Goal: Information Seeking & Learning: Learn about a topic

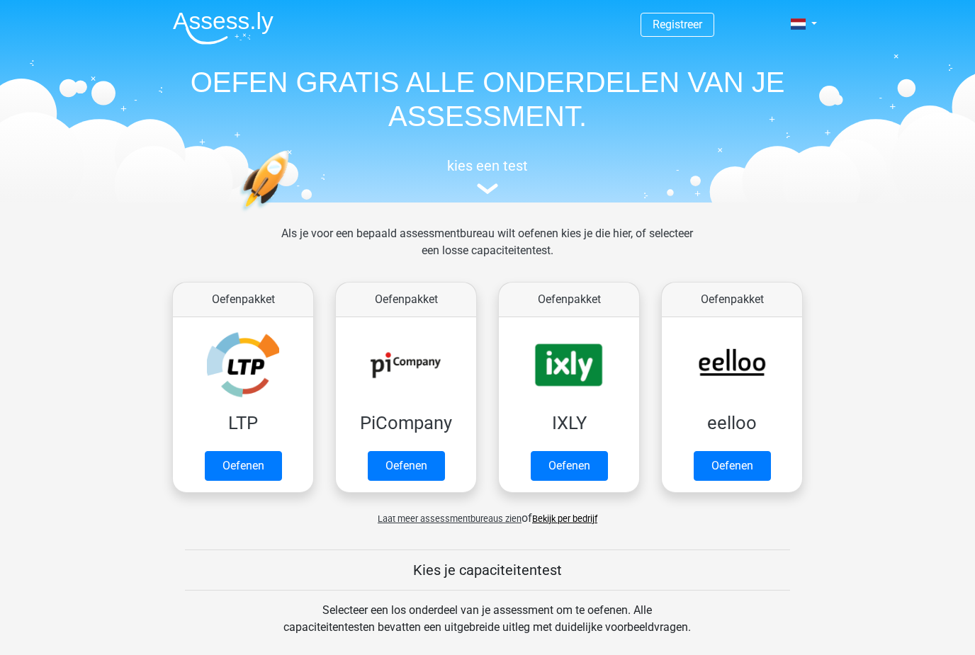
click at [730, 473] on link "Oefenen" at bounding box center [731, 466] width 77 height 30
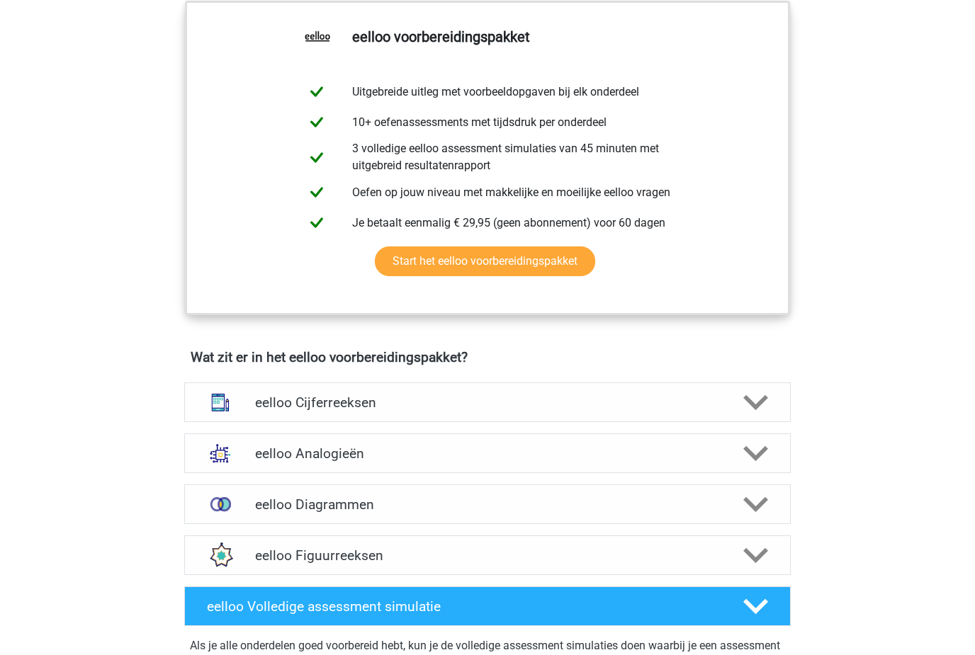
scroll to position [559, 0]
click at [735, 407] on div at bounding box center [754, 402] width 48 height 25
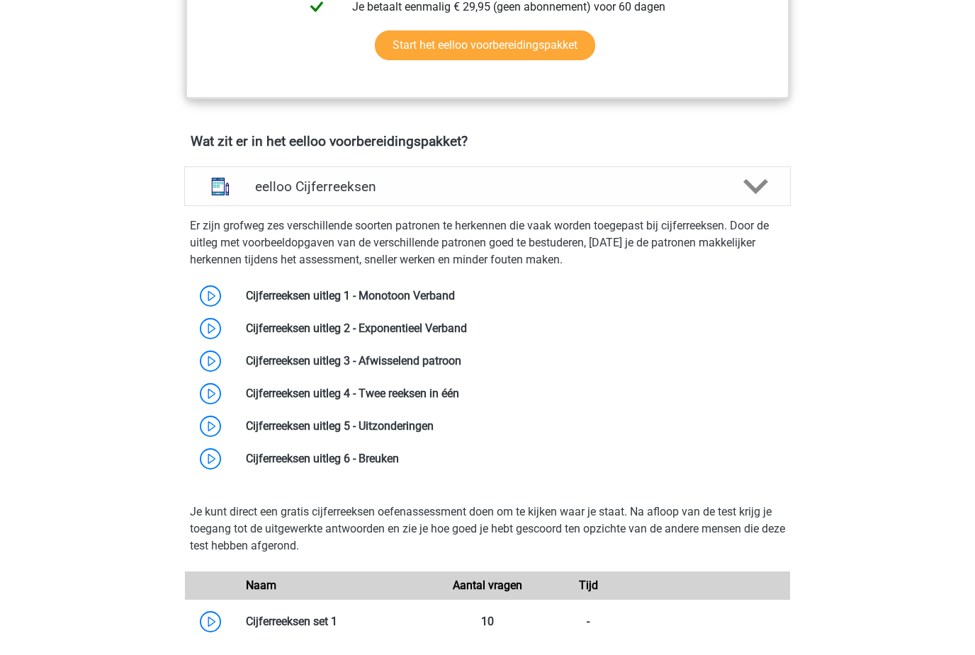
scroll to position [807, 0]
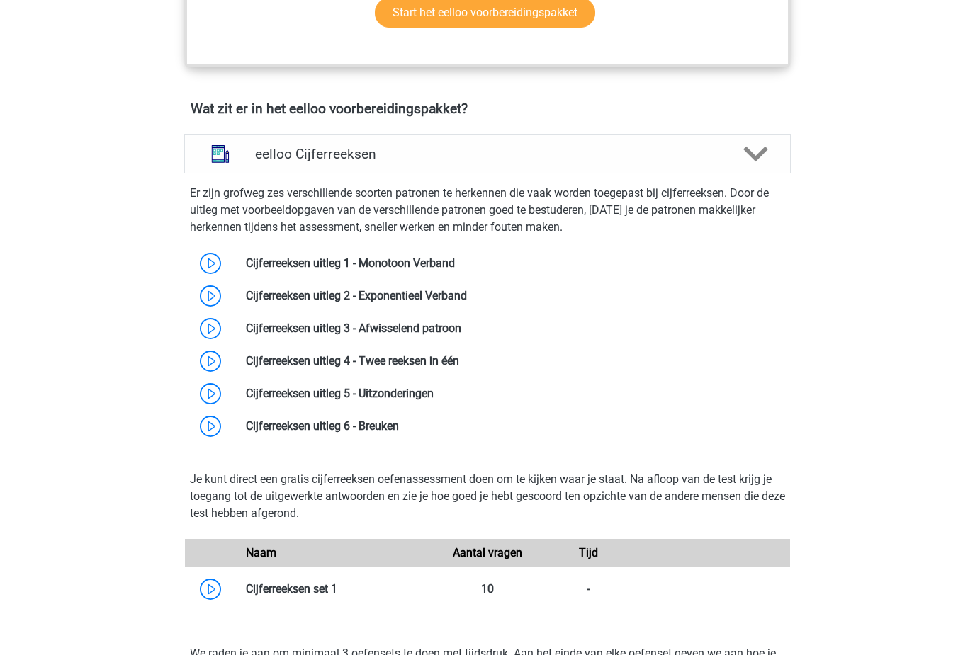
click at [455, 270] on link at bounding box center [455, 262] width 0 height 13
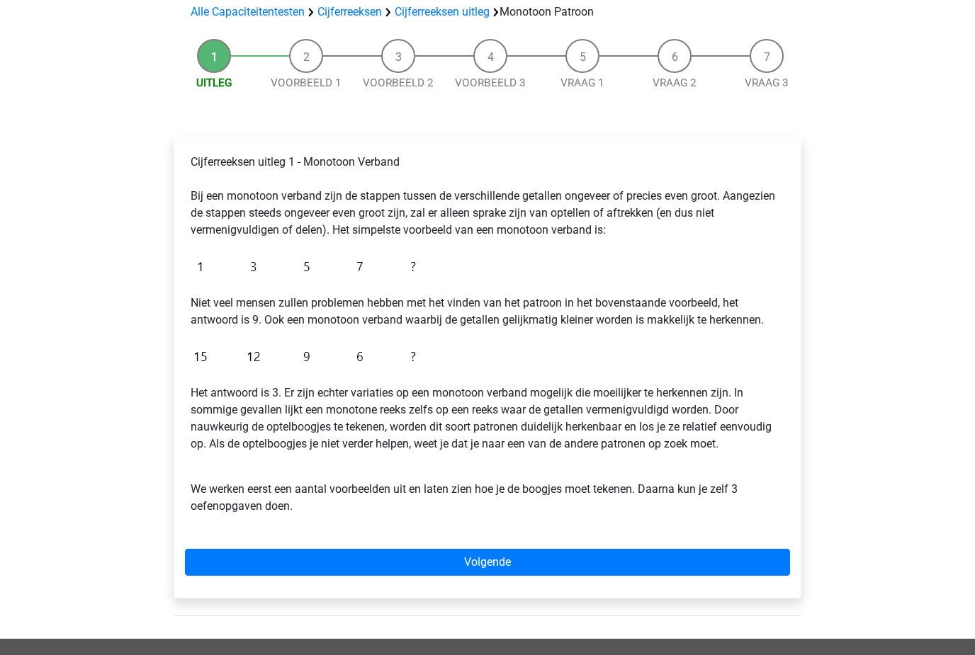
scroll to position [113, 0]
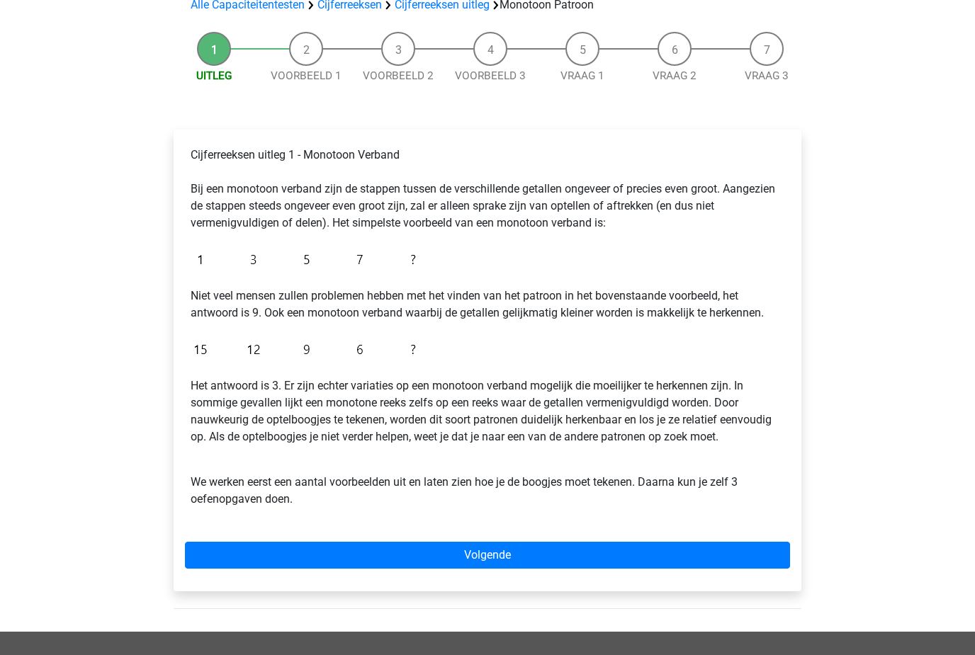
click at [771, 551] on link "Volgende" at bounding box center [487, 555] width 605 height 27
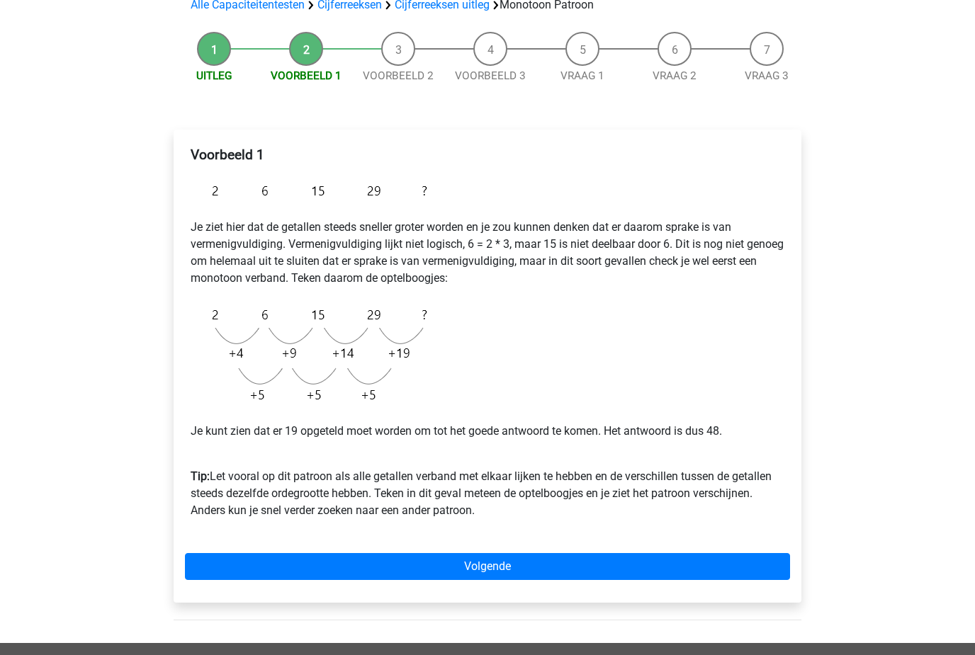
scroll to position [118, 0]
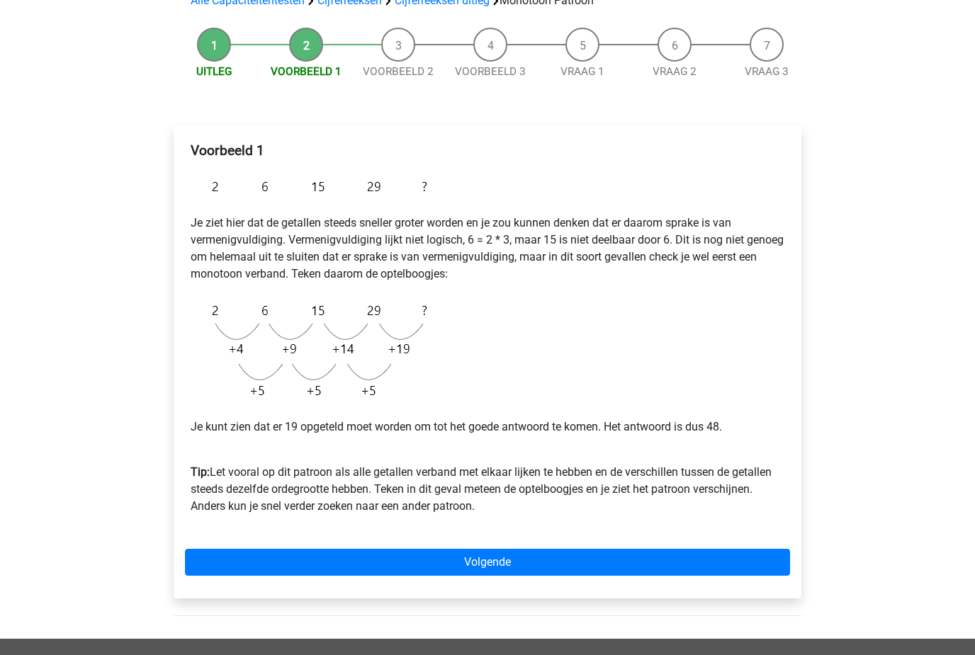
click at [753, 563] on link "Volgende" at bounding box center [487, 562] width 605 height 27
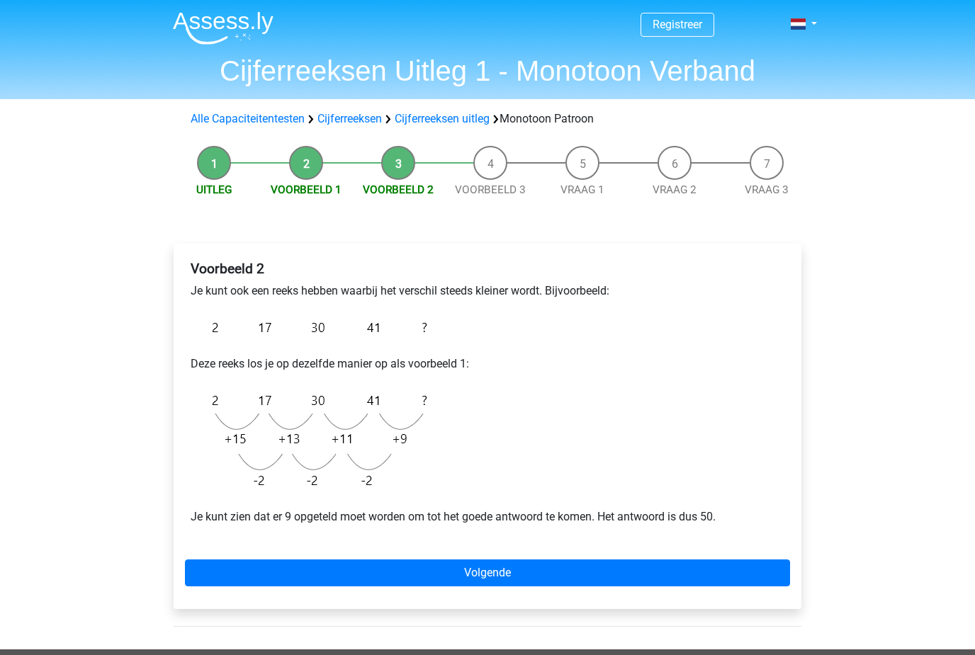
click at [751, 574] on link "Volgende" at bounding box center [487, 572] width 605 height 27
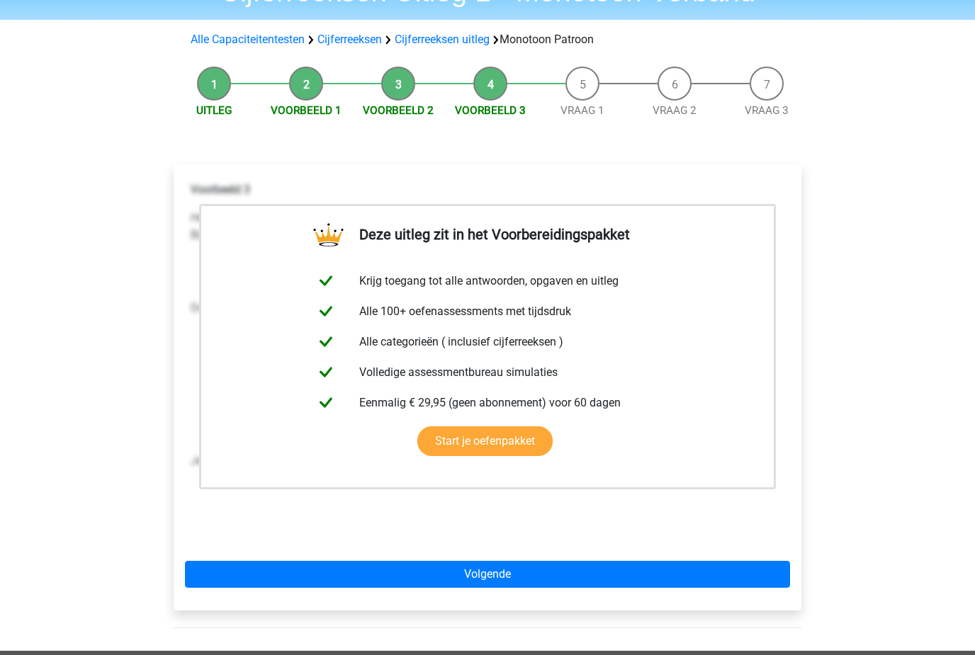
scroll to position [114, 0]
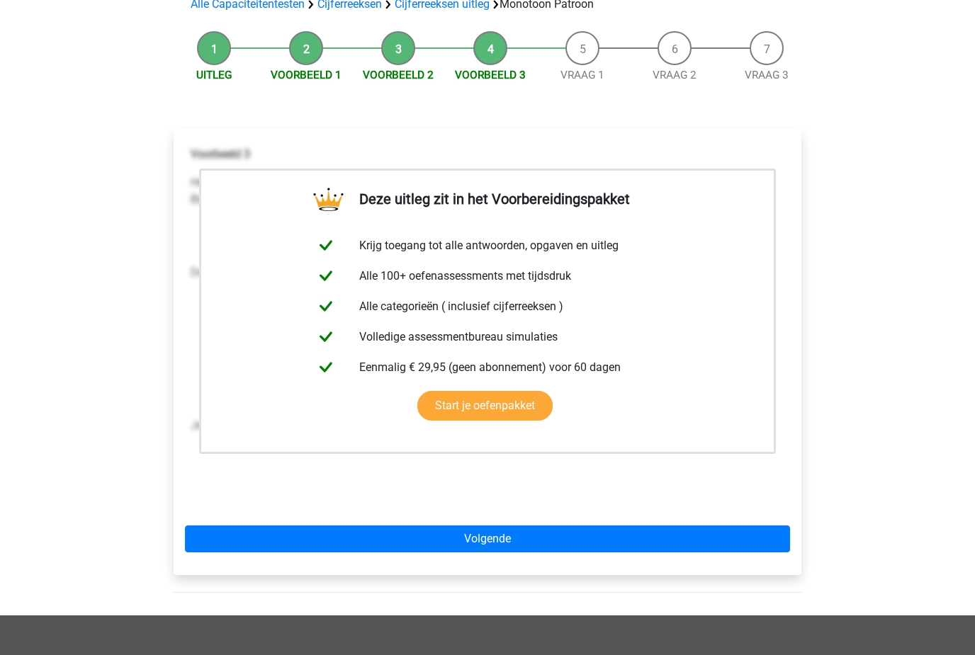
click at [637, 546] on link "Volgende" at bounding box center [487, 539] width 605 height 27
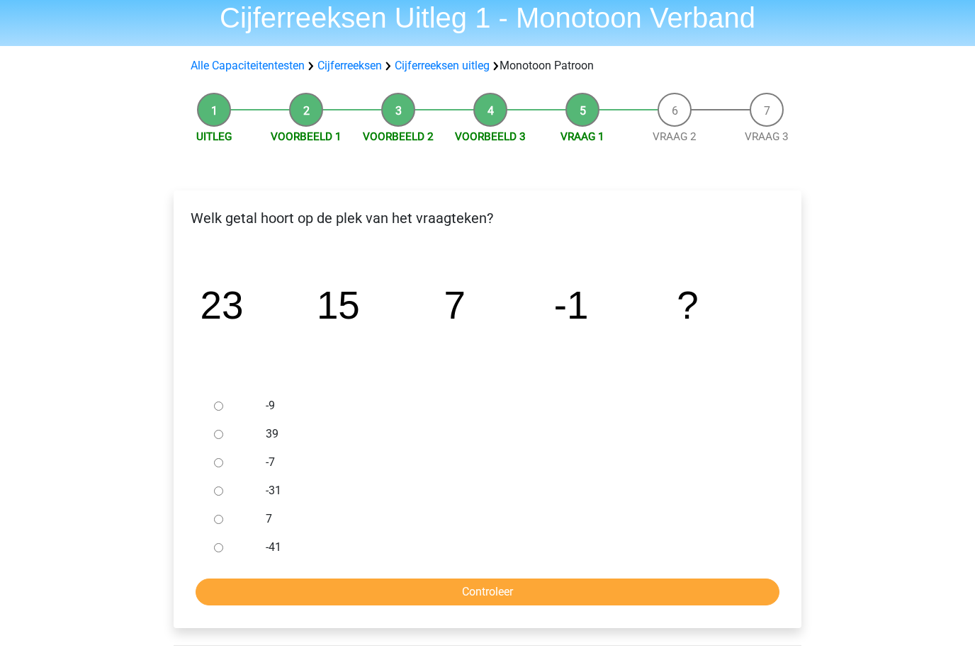
scroll to position [53, 0]
click at [218, 396] on div at bounding box center [231, 406] width 47 height 28
click at [217, 408] on input "-9" at bounding box center [218, 406] width 9 height 9
radio input "true"
click at [467, 602] on input "Controleer" at bounding box center [487, 592] width 584 height 27
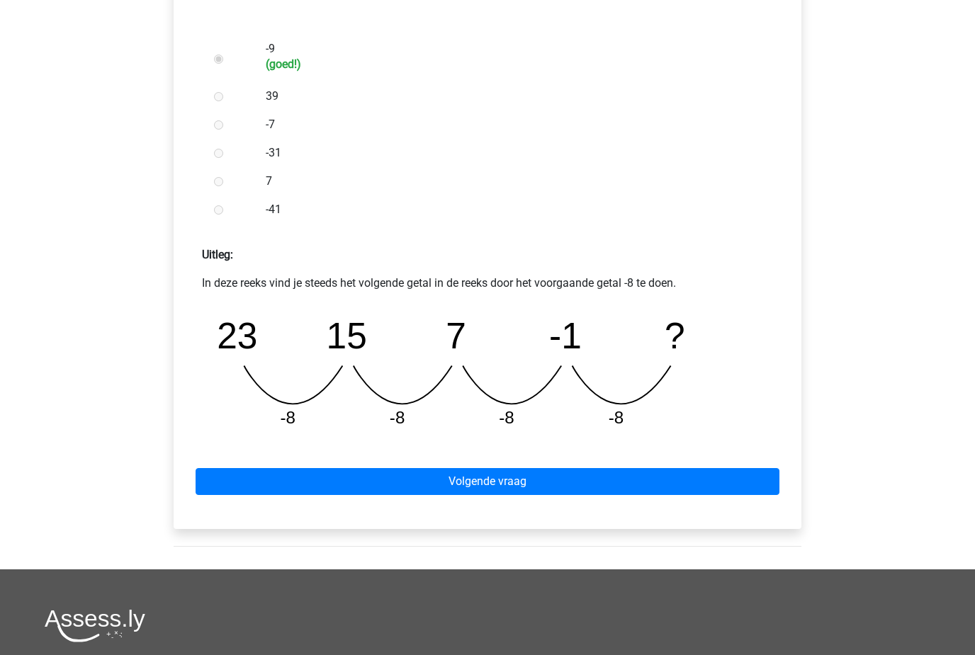
scroll to position [411, 0]
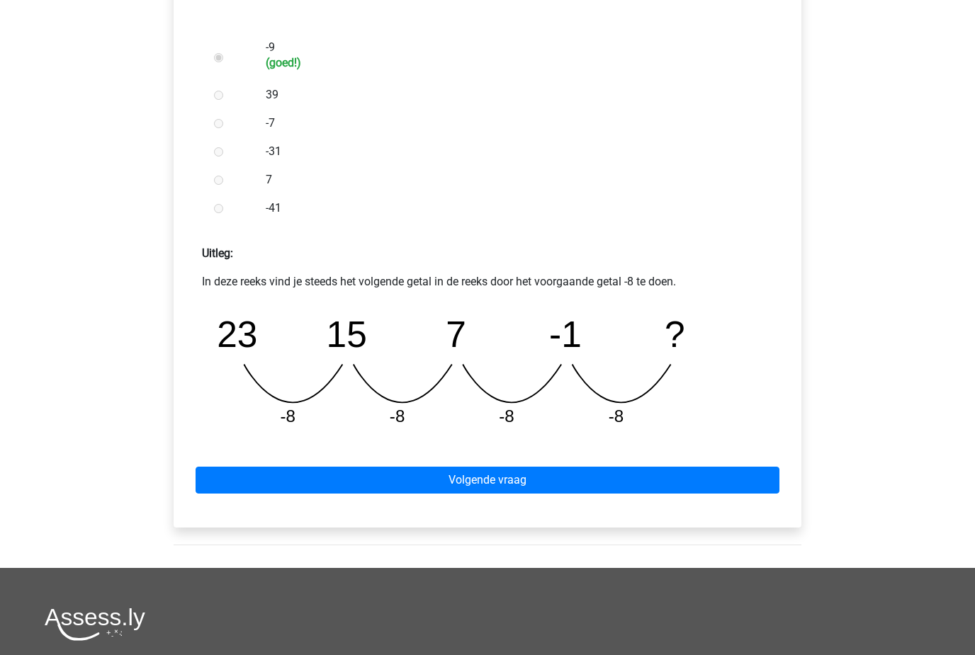
click at [692, 467] on link "Volgende vraag" at bounding box center [487, 480] width 584 height 27
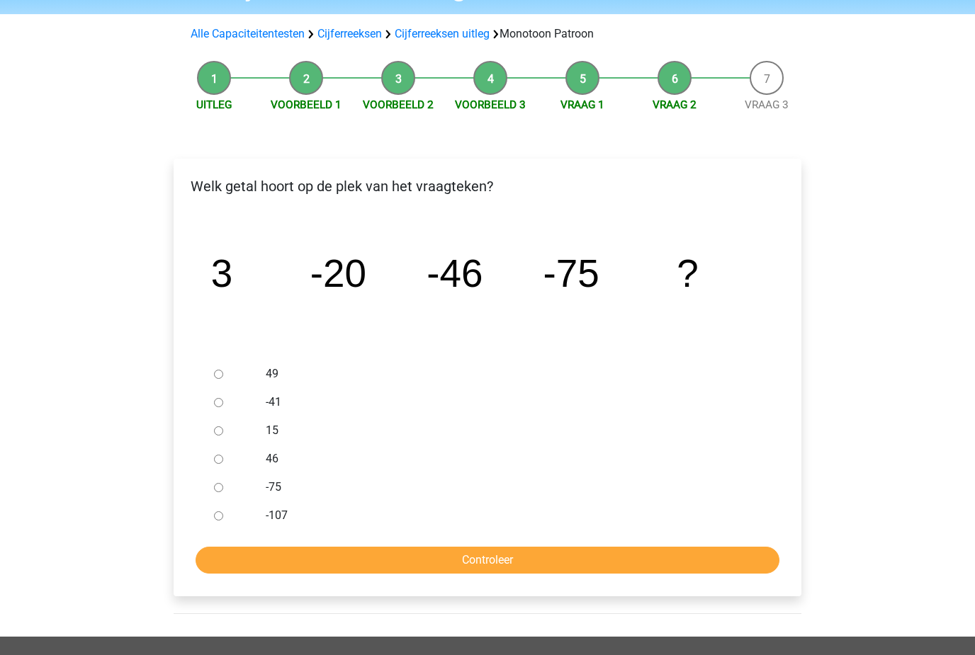
scroll to position [85, 0]
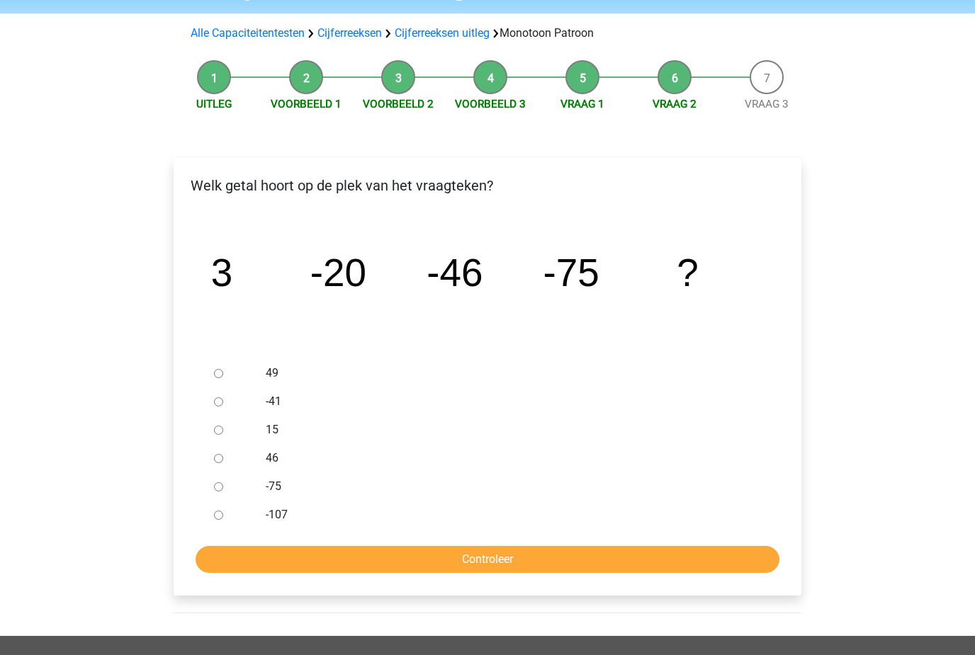
click at [581, 507] on label "-107" at bounding box center [511, 515] width 490 height 17
click at [223, 511] on input "-107" at bounding box center [218, 515] width 9 height 9
radio input "true"
click at [564, 569] on input "Controleer" at bounding box center [487, 560] width 584 height 27
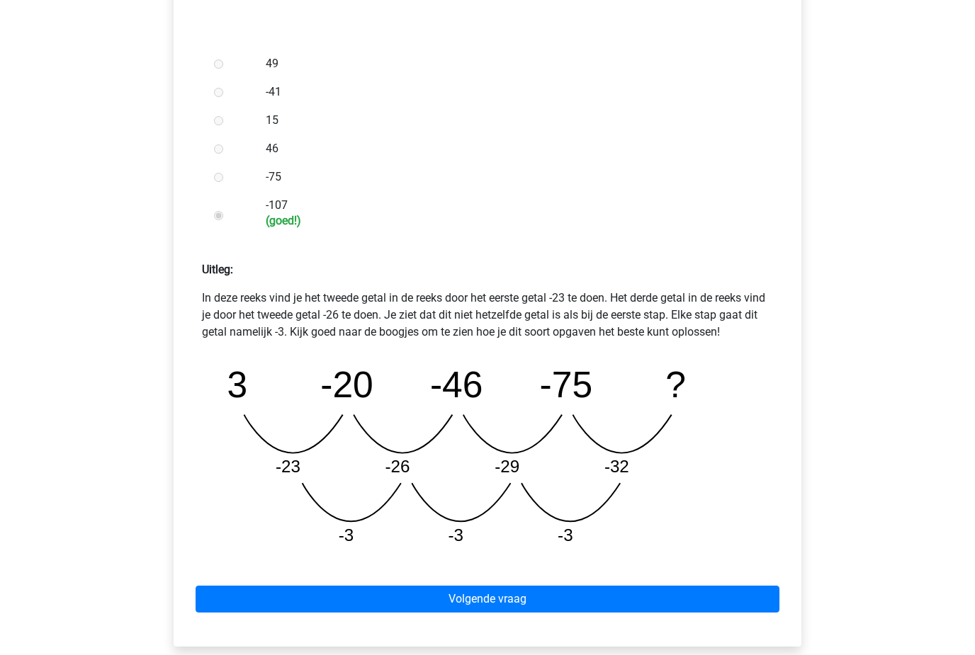
scroll to position [397, 0]
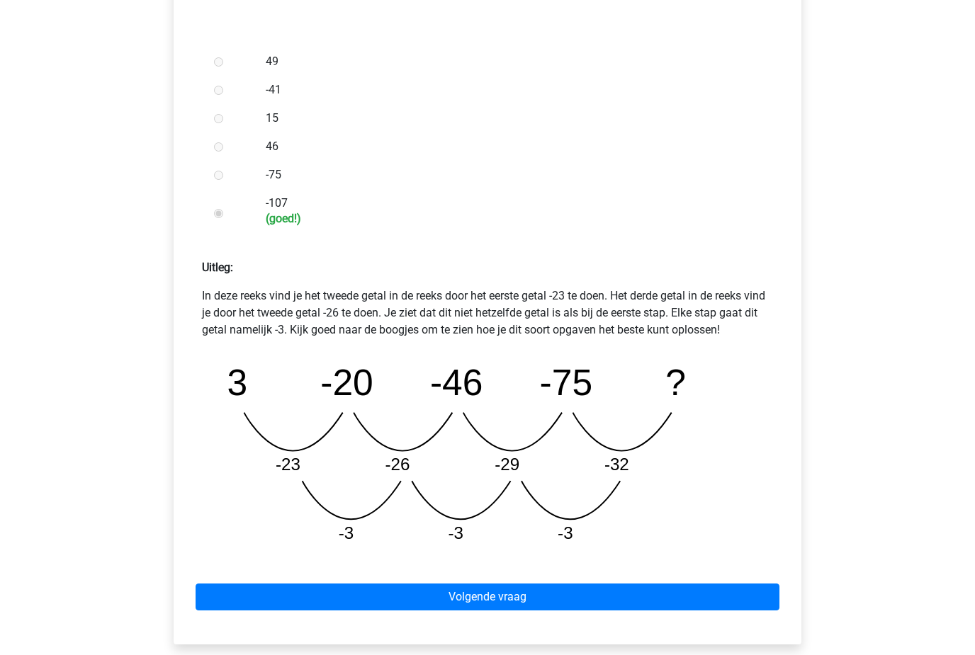
click at [593, 584] on link "Volgende vraag" at bounding box center [487, 597] width 584 height 27
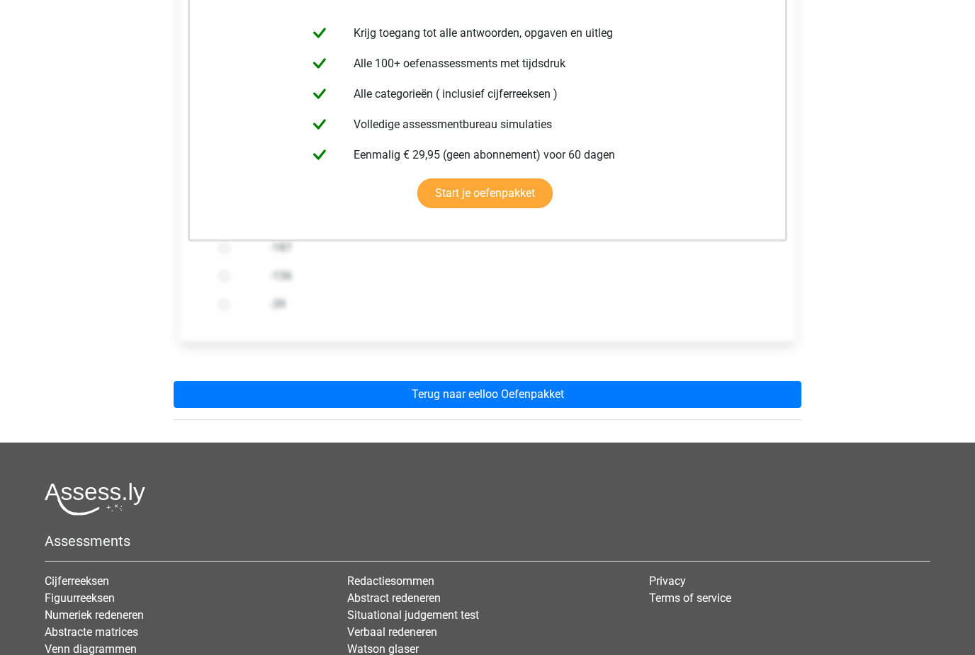
scroll to position [300, 0]
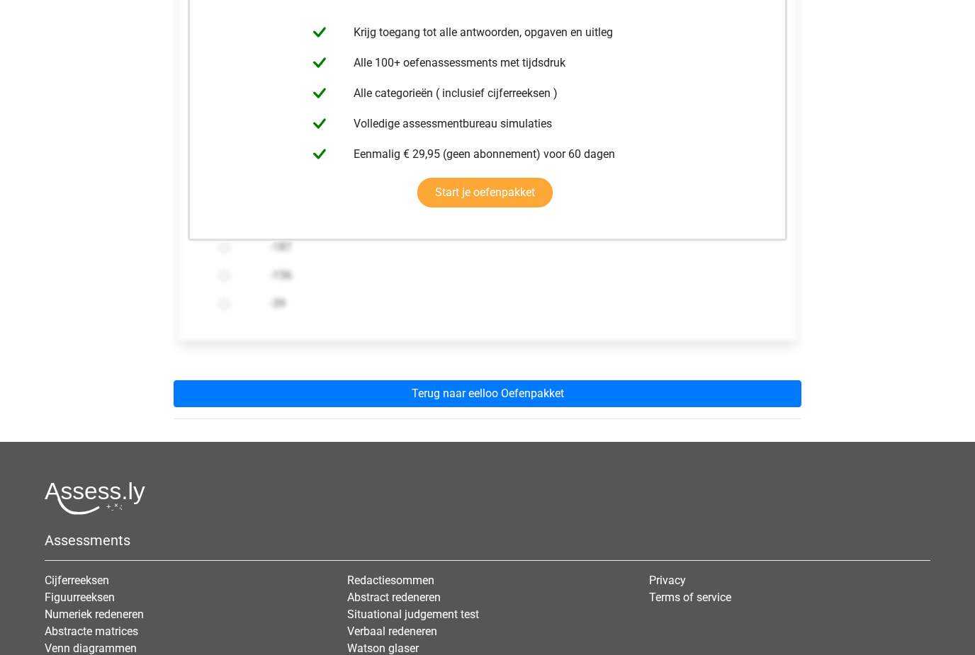
click at [684, 392] on link "Terug naar eelloo Oefenpakket" at bounding box center [487, 393] width 627 height 27
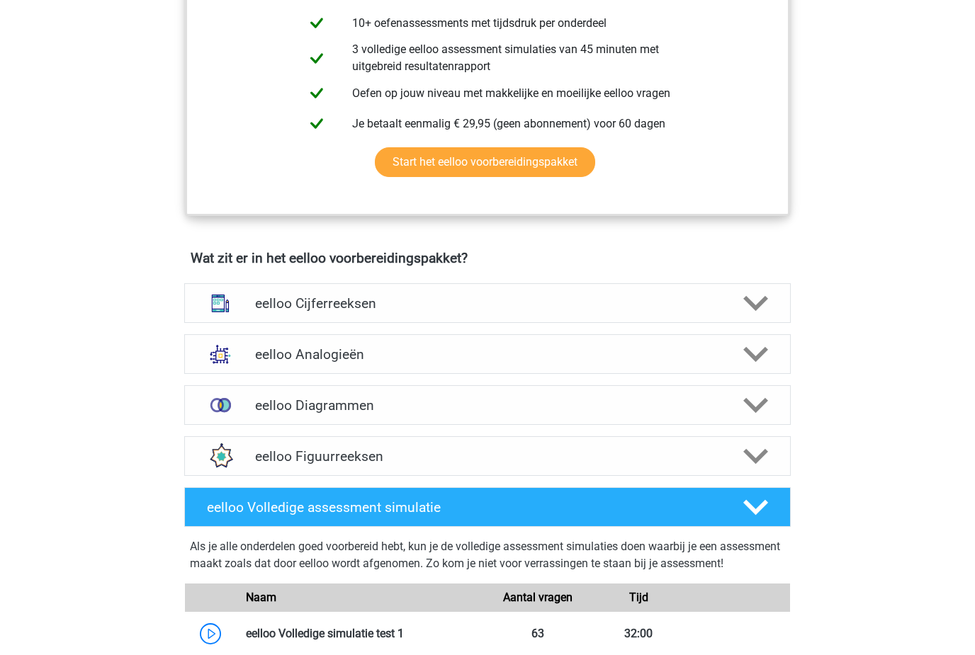
scroll to position [662, 0]
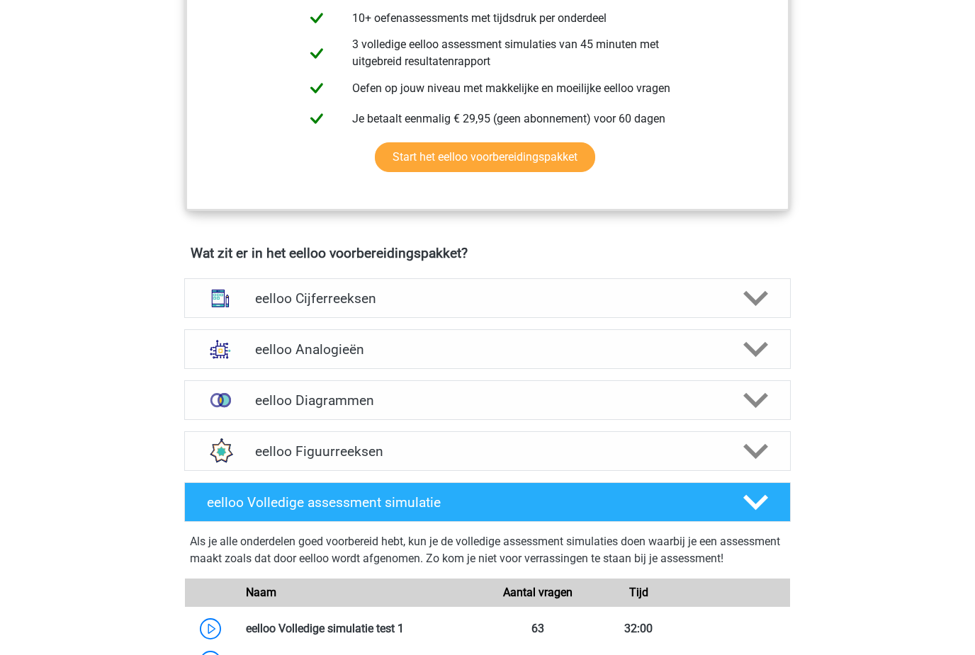
click at [774, 310] on div at bounding box center [754, 299] width 48 height 25
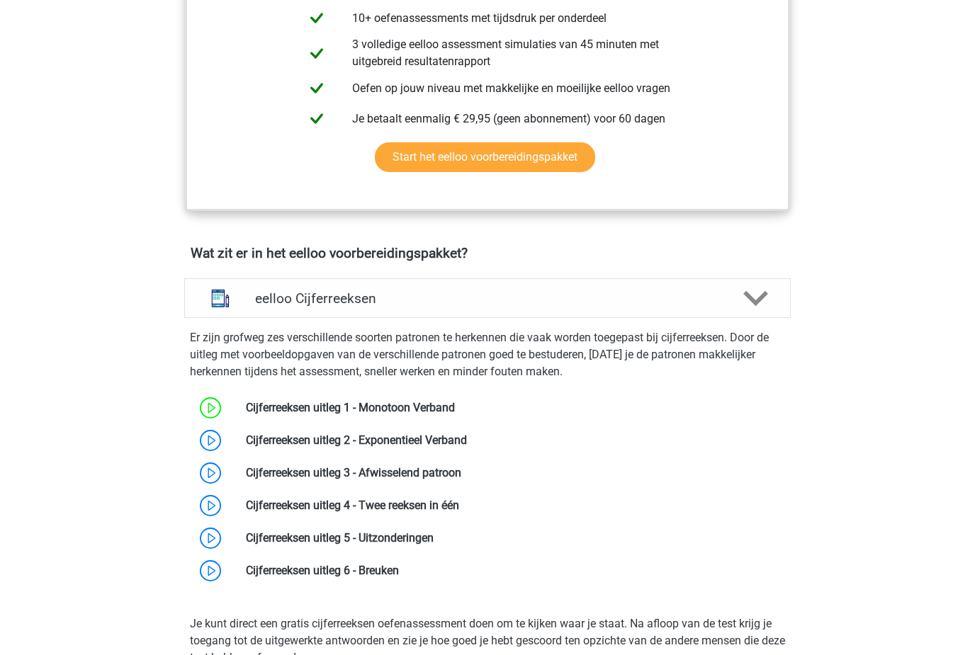
scroll to position [663, 0]
click at [467, 433] on link at bounding box center [467, 439] width 0 height 13
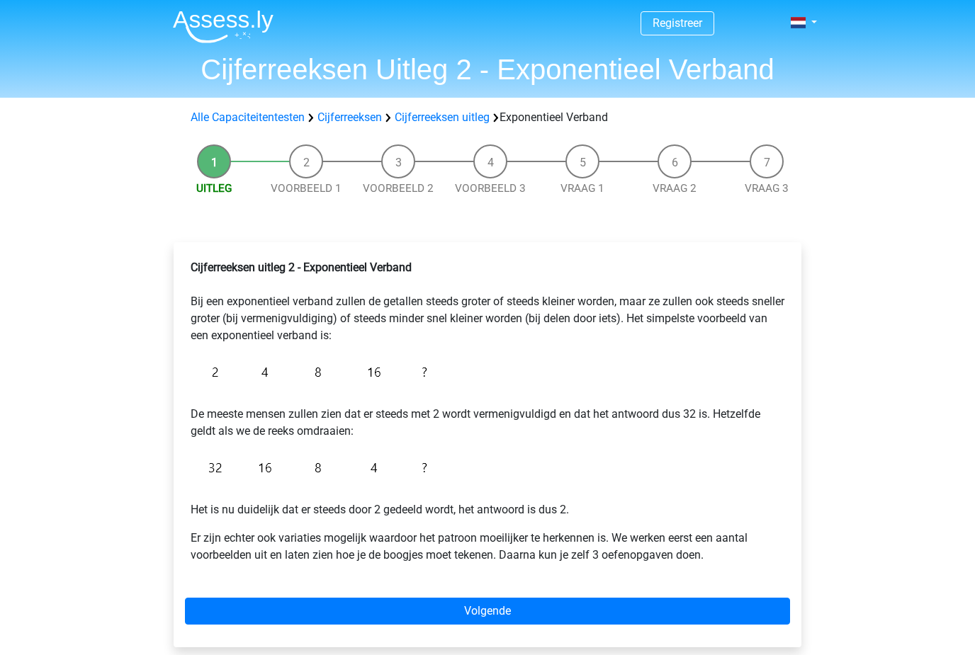
scroll to position [38, 0]
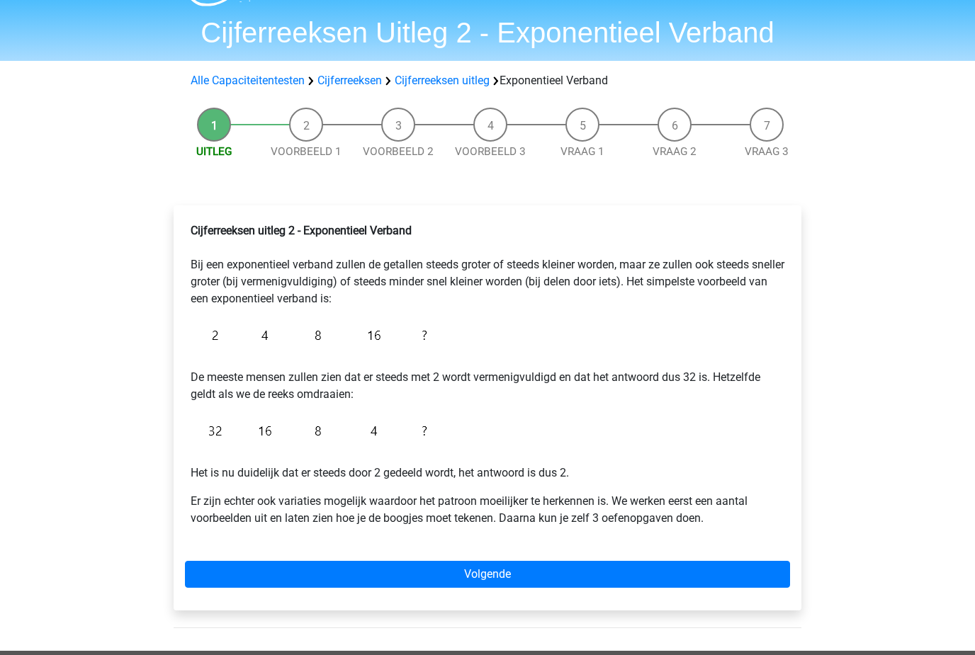
click at [576, 575] on link "Volgende" at bounding box center [487, 575] width 605 height 27
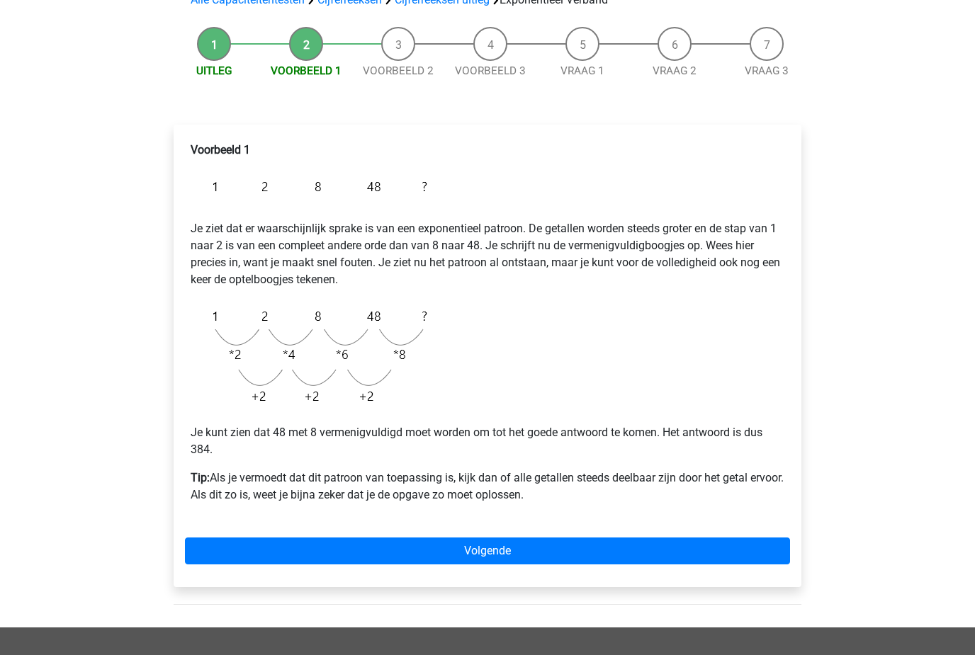
scroll to position [203, 0]
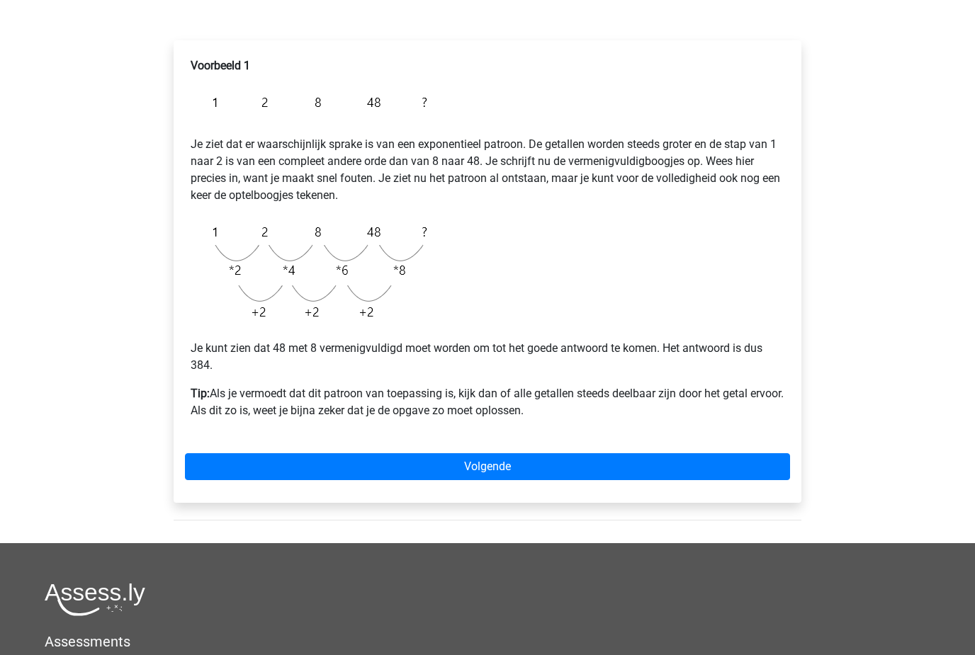
click at [590, 461] on link "Volgende" at bounding box center [487, 466] width 605 height 27
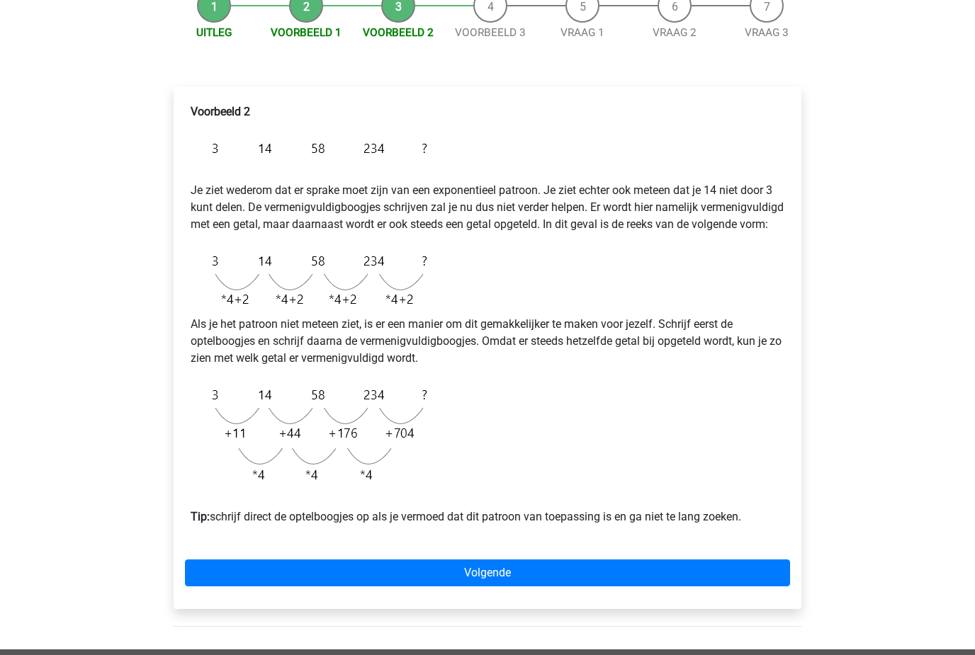
scroll to position [163, 0]
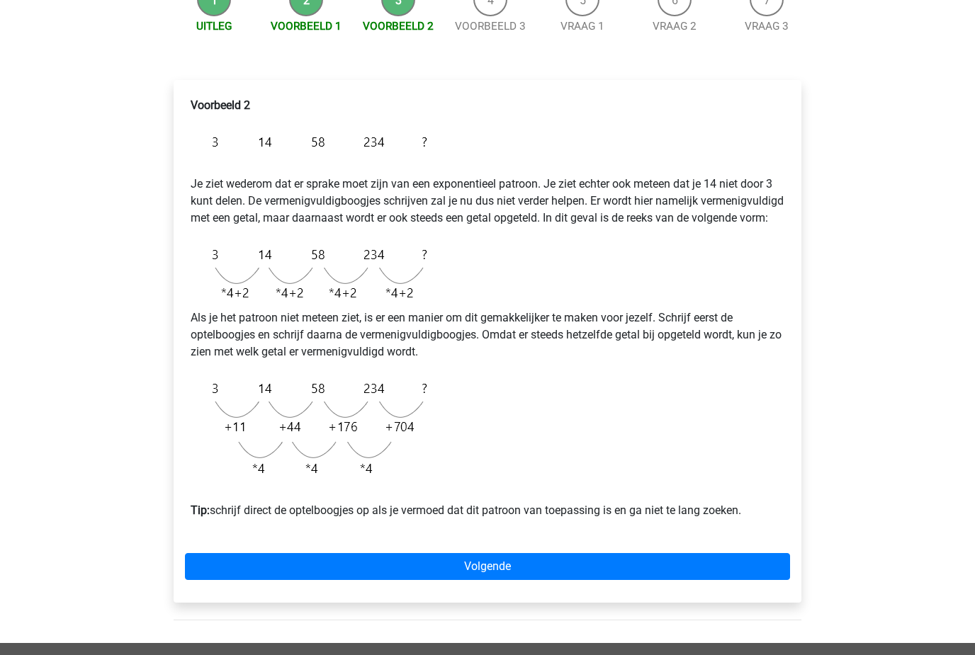
click at [541, 577] on link "Volgende" at bounding box center [487, 567] width 605 height 27
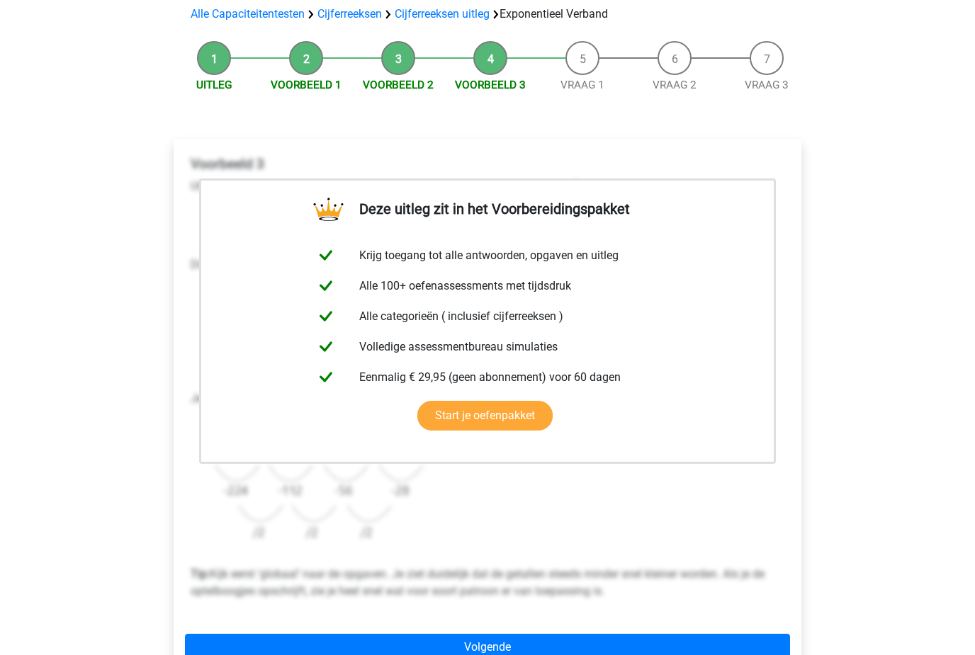
scroll to position [157, 0]
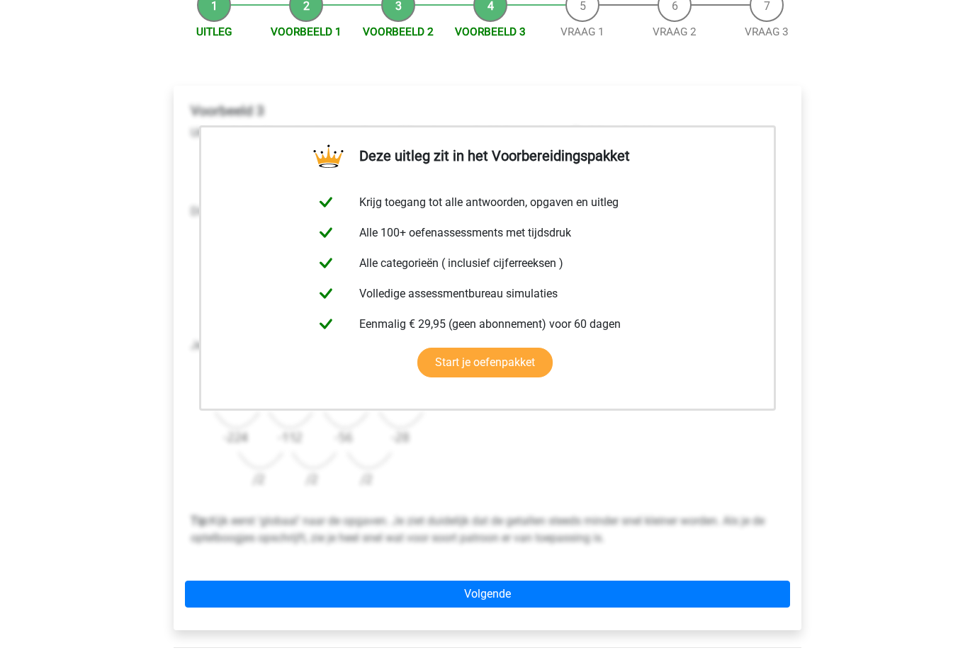
click at [590, 590] on link "Volgende" at bounding box center [487, 594] width 605 height 27
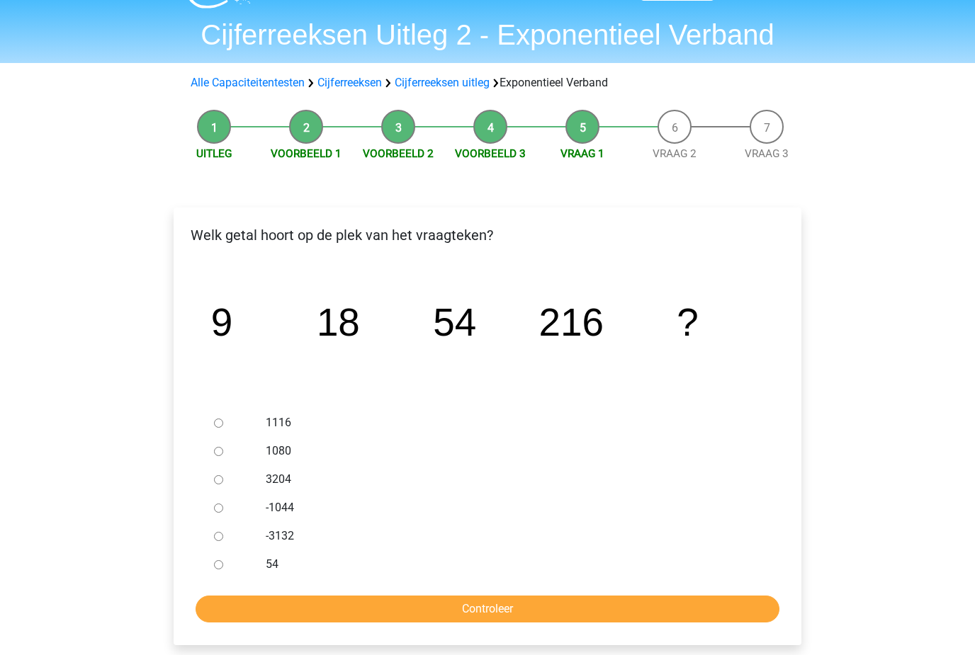
scroll to position [36, 0]
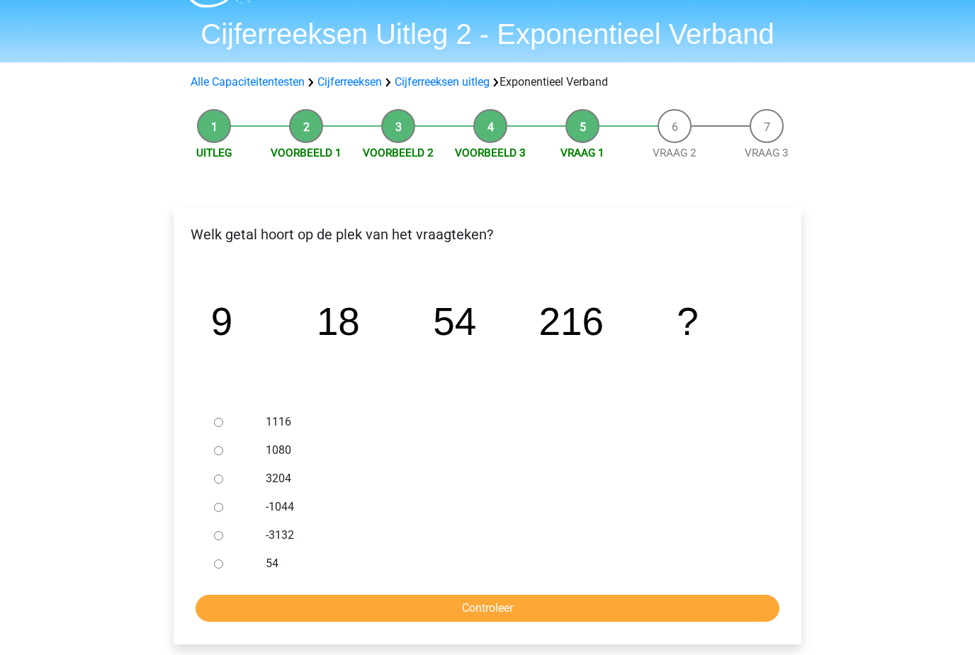
click at [307, 453] on label "1080" at bounding box center [511, 451] width 490 height 17
click at [223, 453] on input "1080" at bounding box center [218, 451] width 9 height 9
radio input "true"
click at [302, 471] on label "3204" at bounding box center [511, 479] width 490 height 17
click at [223, 475] on input "3204" at bounding box center [218, 479] width 9 height 9
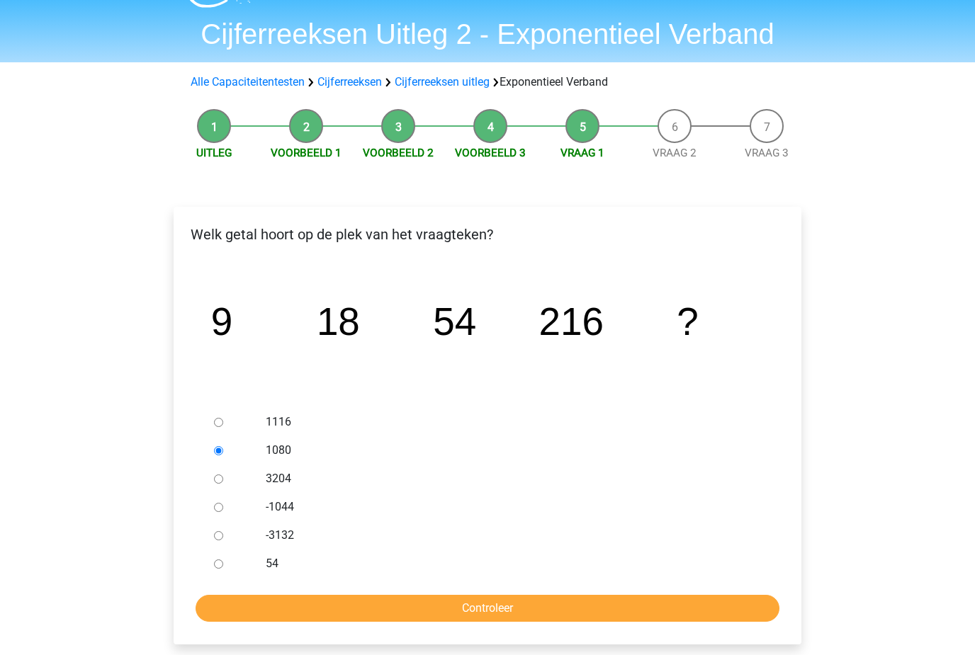
radio input "true"
click at [377, 621] on input "Controleer" at bounding box center [487, 609] width 584 height 27
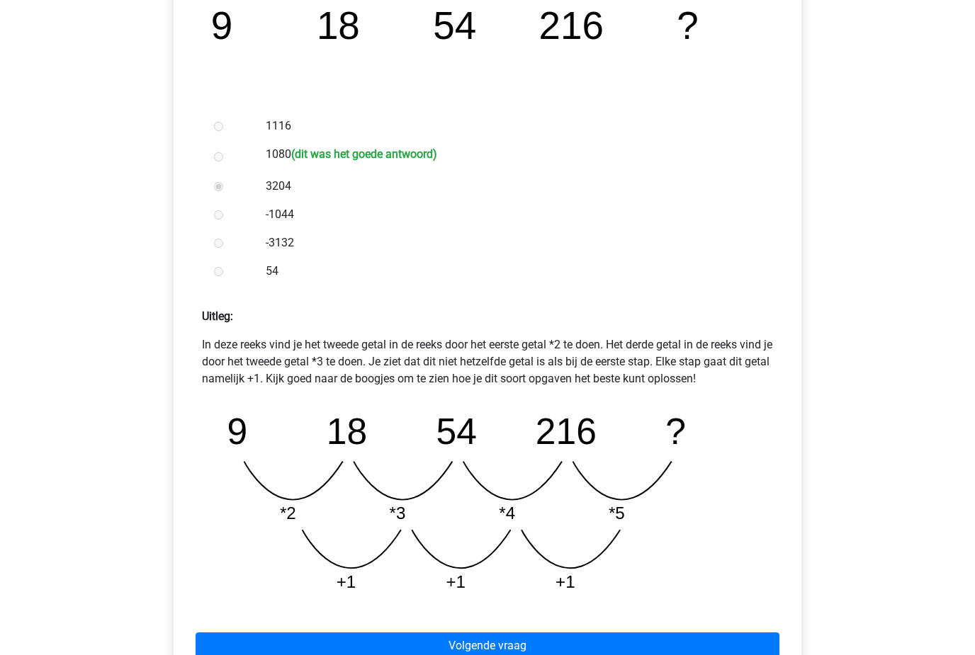
scroll to position [355, 0]
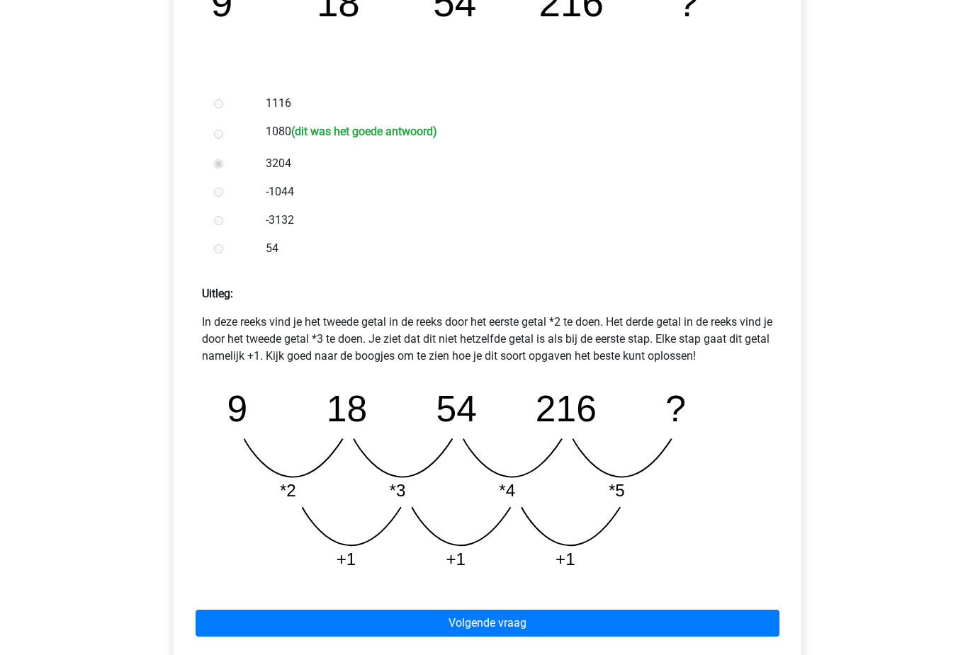
click at [725, 623] on link "Volgende vraag" at bounding box center [487, 623] width 584 height 27
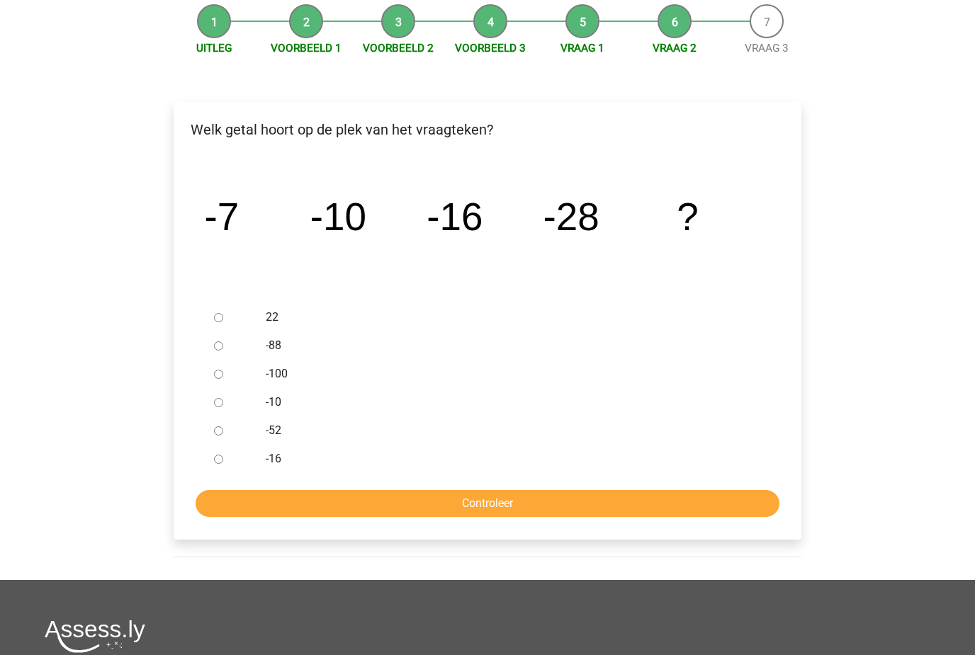
scroll to position [138, 0]
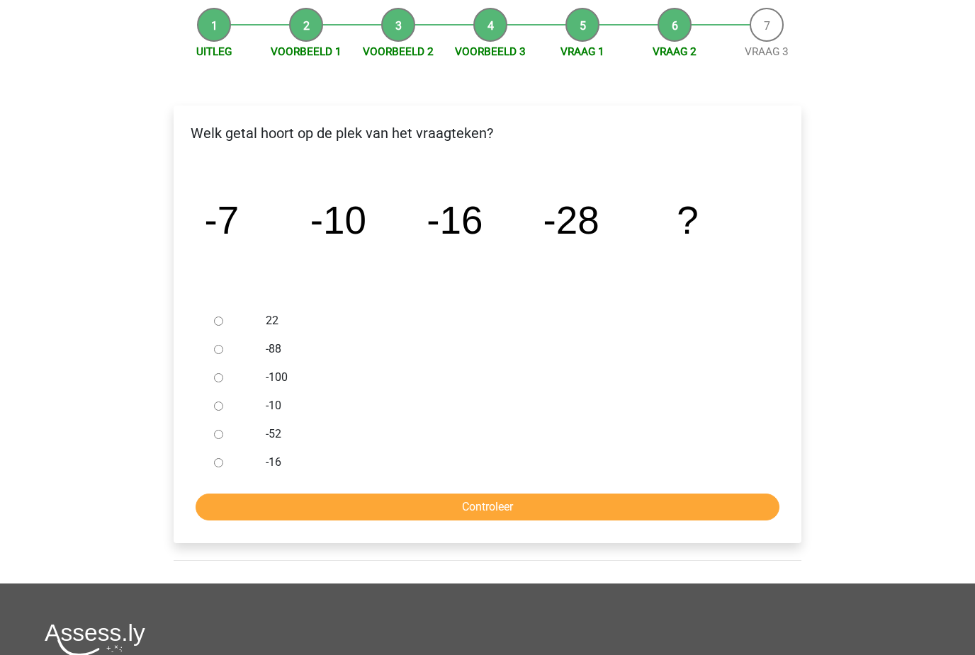
click at [233, 397] on div at bounding box center [231, 406] width 47 height 28
click at [200, 382] on ul "22 -88 -100 -10 -52 -16" at bounding box center [487, 392] width 605 height 170
click at [211, 368] on div at bounding box center [231, 377] width 47 height 28
click at [215, 353] on input "-88" at bounding box center [218, 349] width 9 height 9
radio input "true"
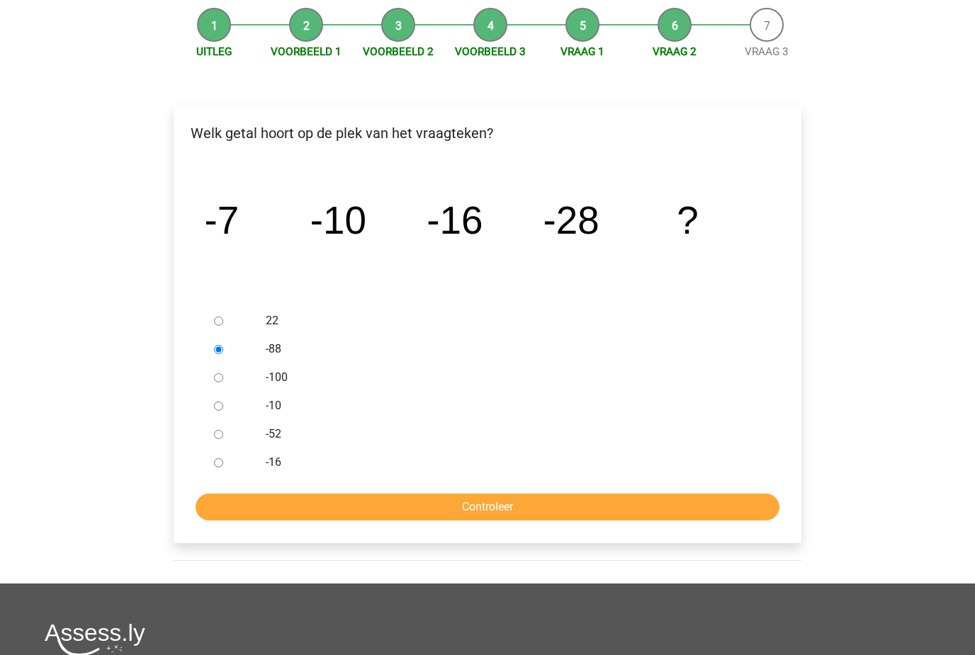
click at [324, 514] on input "Controleer" at bounding box center [487, 507] width 584 height 27
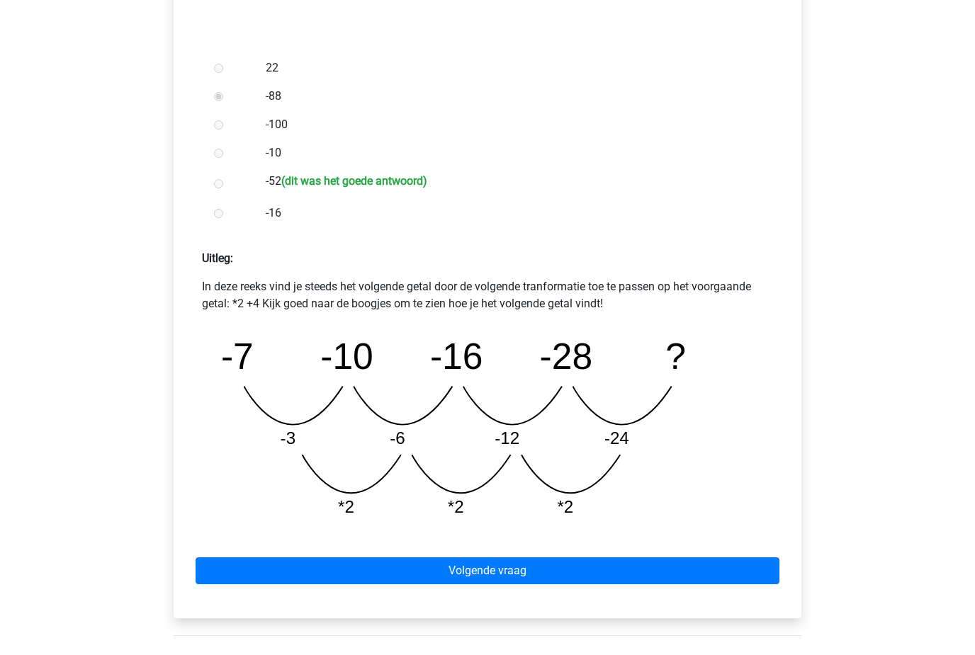
scroll to position [387, 0]
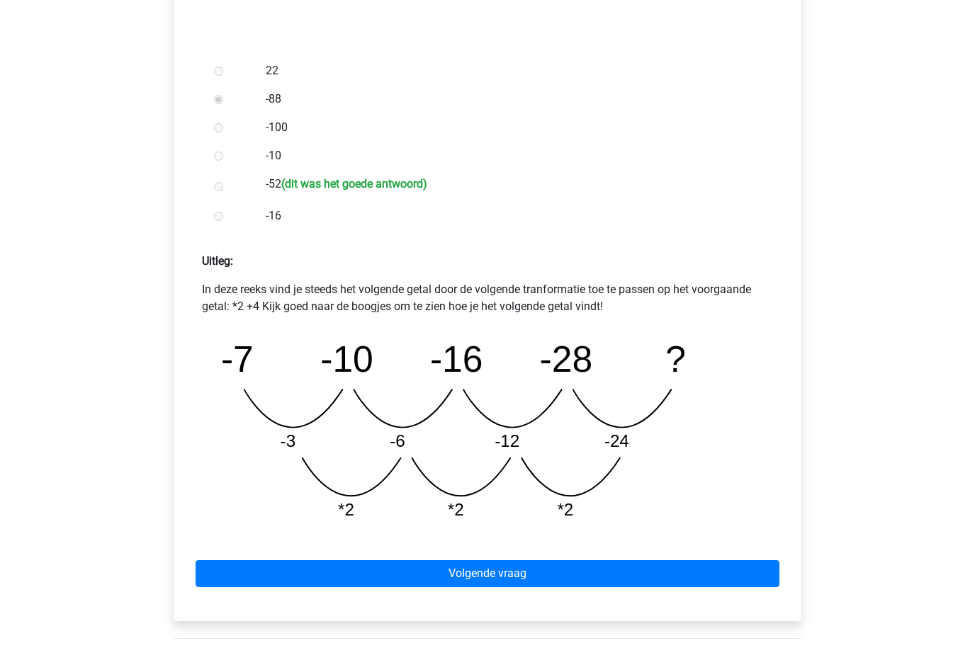
click at [505, 562] on link "Volgende vraag" at bounding box center [487, 574] width 584 height 27
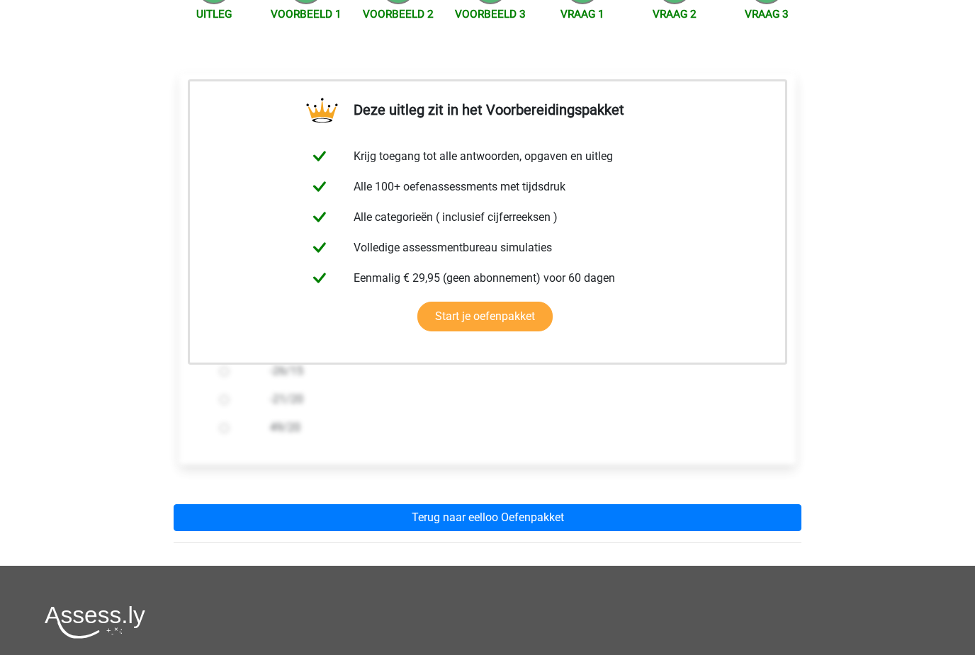
scroll to position [213, 0]
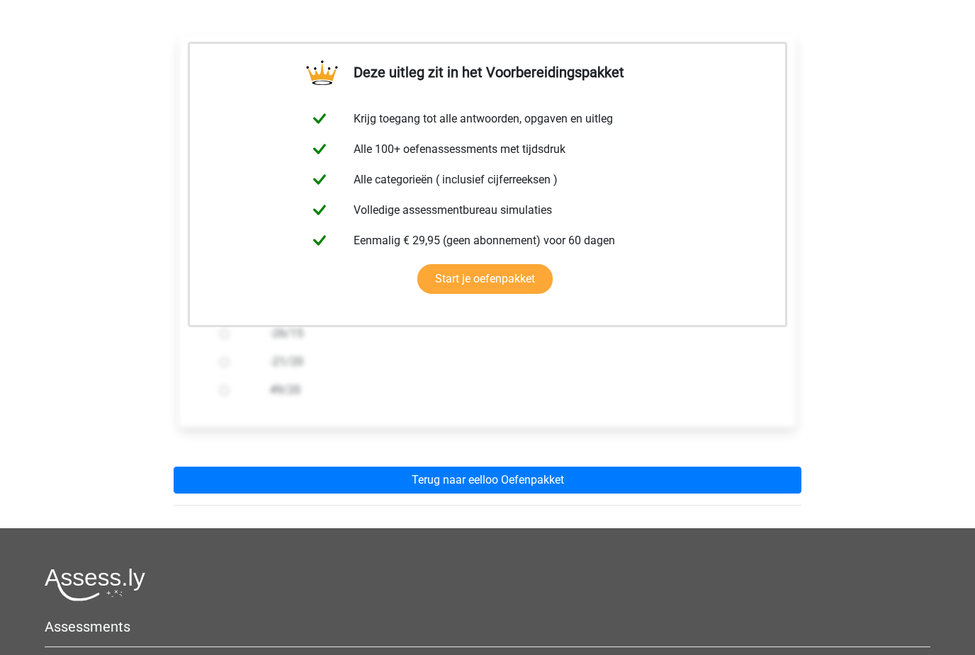
click at [613, 487] on link "Terug naar eelloo Oefenpakket" at bounding box center [487, 480] width 627 height 27
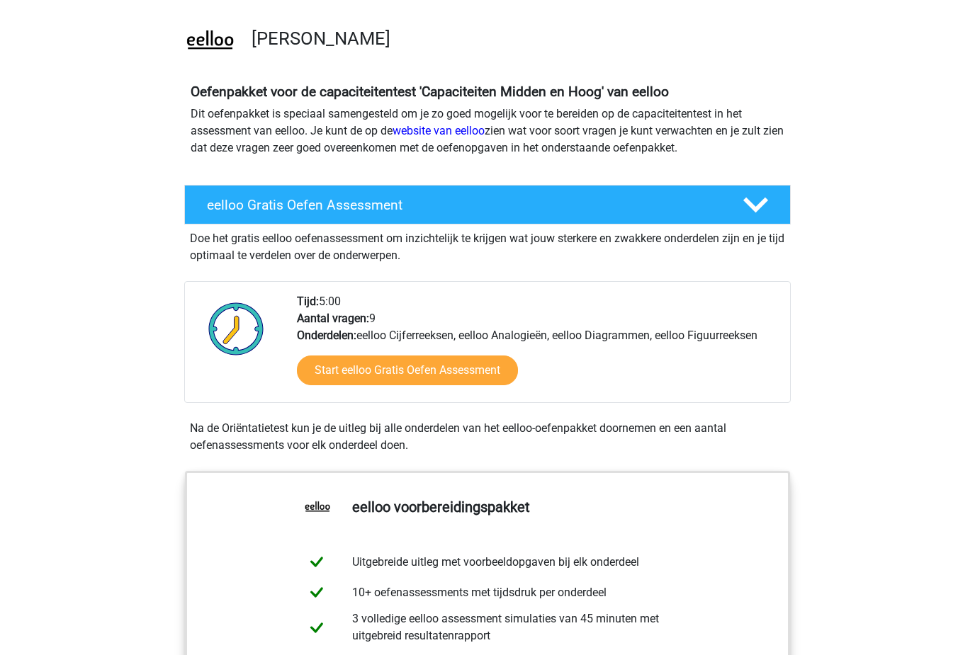
scroll to position [102, 0]
